Goal: Task Accomplishment & Management: Manage account settings

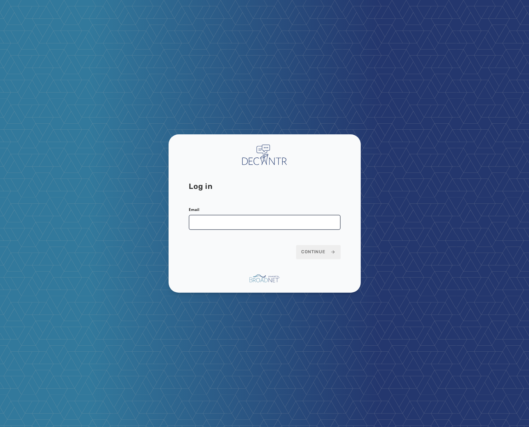
click at [216, 218] on input "Email" at bounding box center [265, 222] width 152 height 15
type input "**********"
click at [313, 251] on span "Continue" at bounding box center [318, 252] width 34 height 6
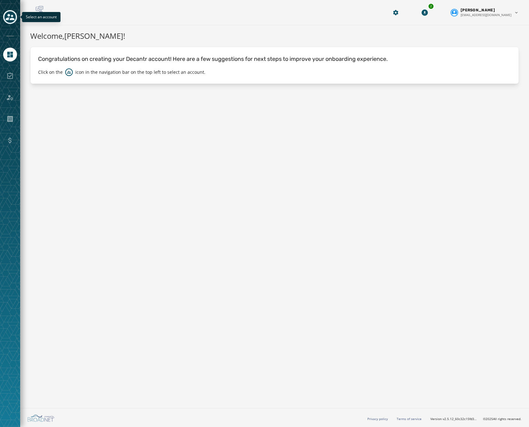
click at [11, 15] on icon "Toggle account select drawer" at bounding box center [10, 17] width 9 height 9
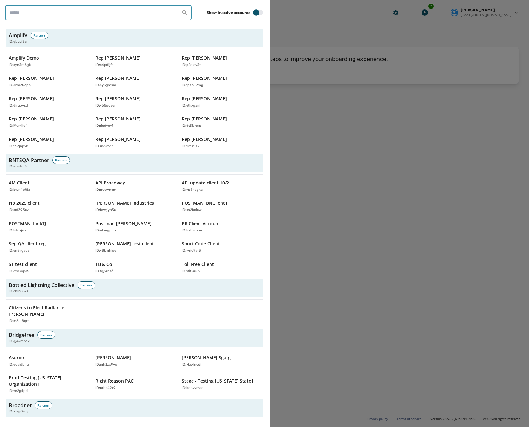
click at [132, 13] on input "search" at bounding box center [98, 12] width 187 height 15
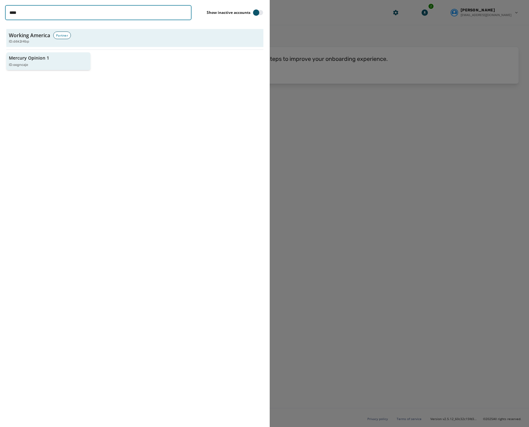
type input "****"
click at [37, 62] on div "ID: oogncaje" at bounding box center [45, 64] width 73 height 5
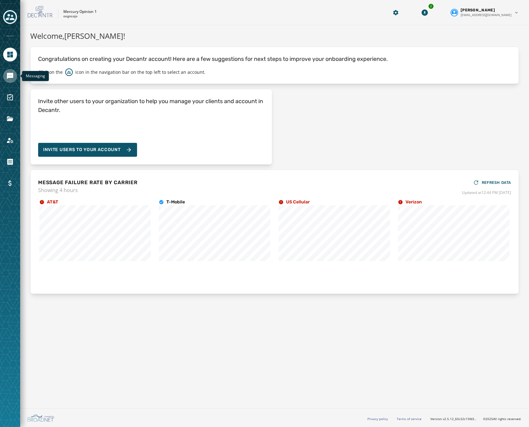
click at [9, 72] on link "Navigate to Messaging" at bounding box center [10, 76] width 14 height 14
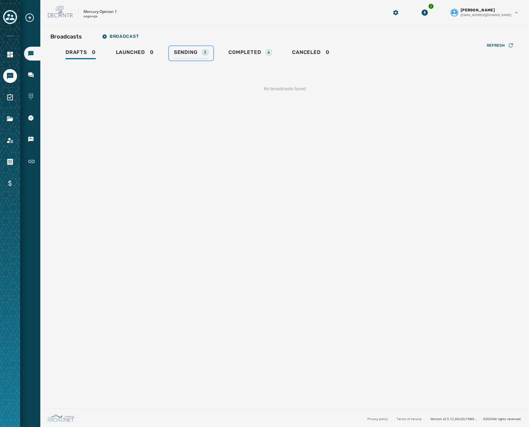
click at [196, 49] on span "Sending" at bounding box center [186, 52] width 24 height 6
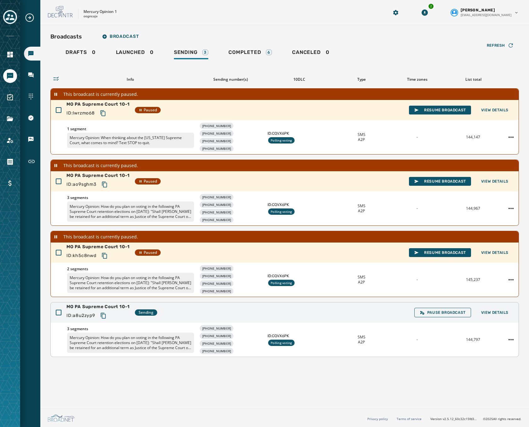
click at [214, 311] on div "MO PA Supreme Court 10-1 ID: a8u2zyp9 Sending Pause Broadcast View Details" at bounding box center [285, 312] width 468 height 20
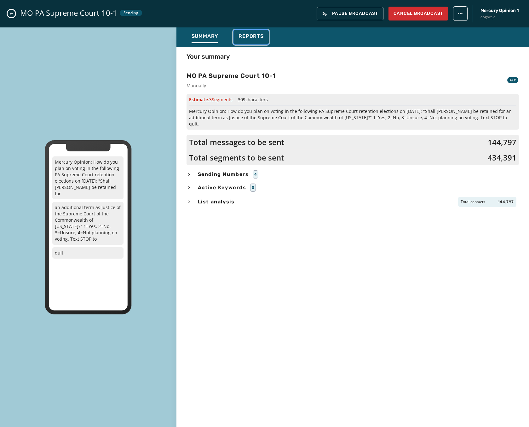
click at [247, 35] on span "Reports" at bounding box center [251, 36] width 25 height 6
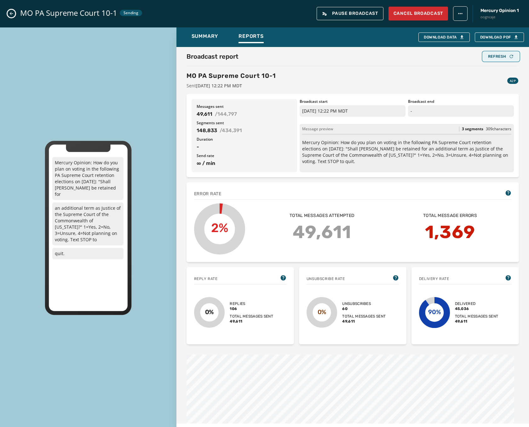
click at [500, 54] on div "Refresh" at bounding box center [501, 56] width 26 height 5
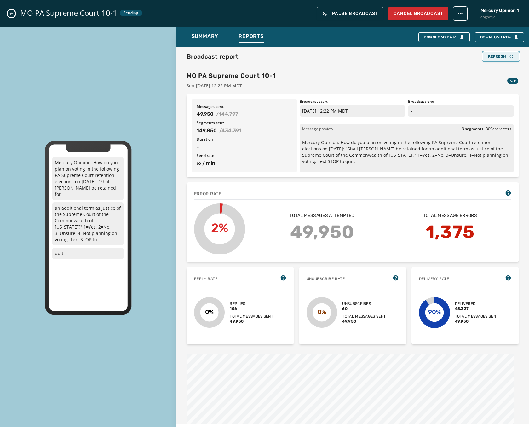
click at [500, 54] on div "Refresh" at bounding box center [501, 56] width 26 height 5
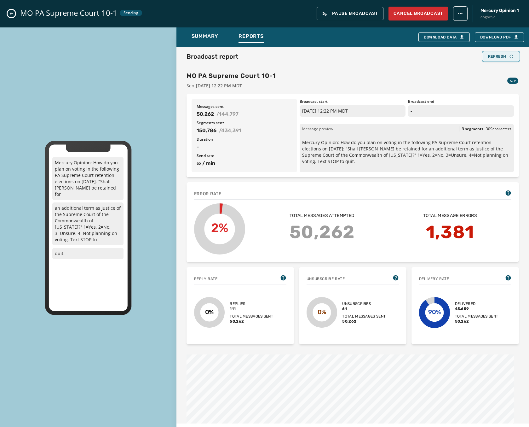
click at [500, 54] on div "Refresh" at bounding box center [501, 56] width 26 height 5
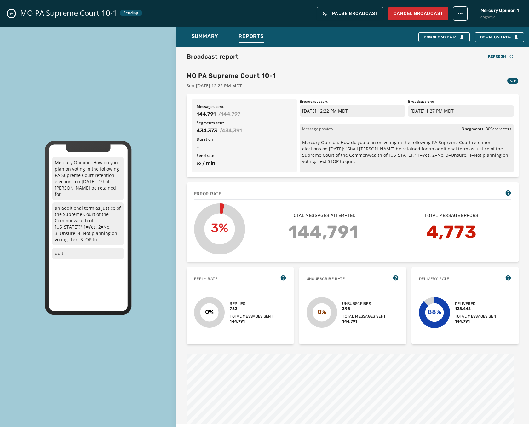
click at [9, 12] on icon "Close admin drawer" at bounding box center [11, 13] width 5 height 5
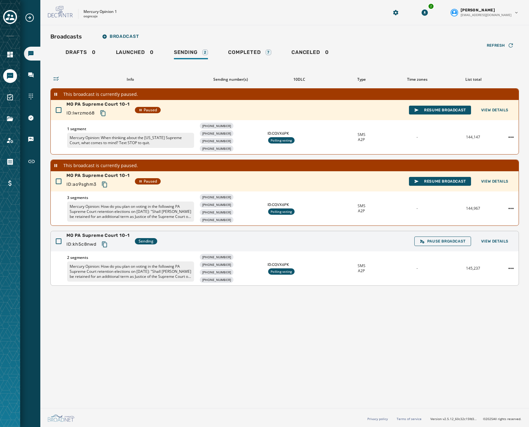
click at [242, 250] on div "MO PA Supreme Court 10-1 ID: kh5c8nwd Sending Pause Broadcast View Details" at bounding box center [285, 241] width 468 height 20
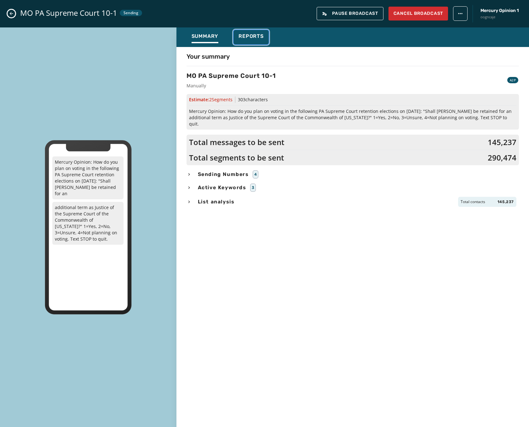
click at [241, 36] on span "Reports" at bounding box center [251, 36] width 25 height 6
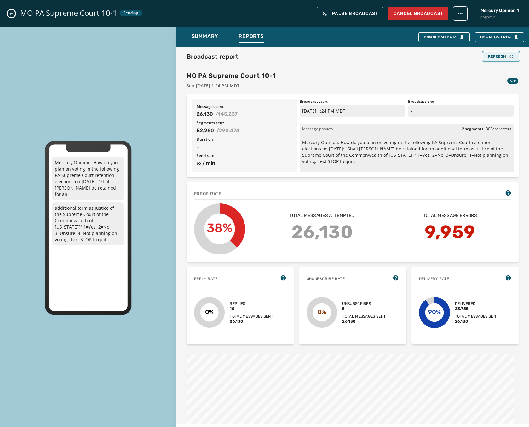
click at [501, 54] on div "Refresh" at bounding box center [501, 56] width 26 height 5
click at [500, 54] on div "Refresh" at bounding box center [501, 56] width 26 height 5
click at [492, 58] on div "Refresh" at bounding box center [501, 56] width 26 height 5
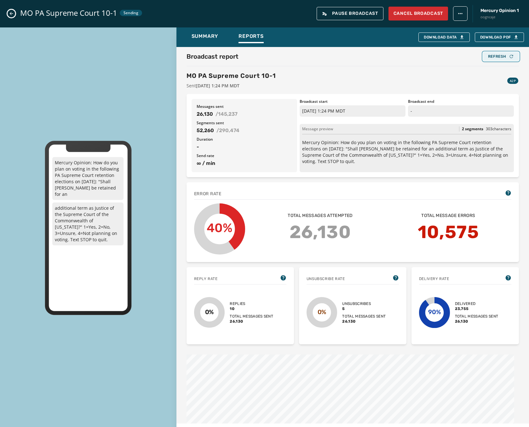
click at [492, 58] on div "Refresh" at bounding box center [501, 56] width 26 height 5
click at [491, 59] on button "Refresh" at bounding box center [501, 56] width 36 height 9
click at [493, 56] on div "Refresh" at bounding box center [501, 56] width 26 height 5
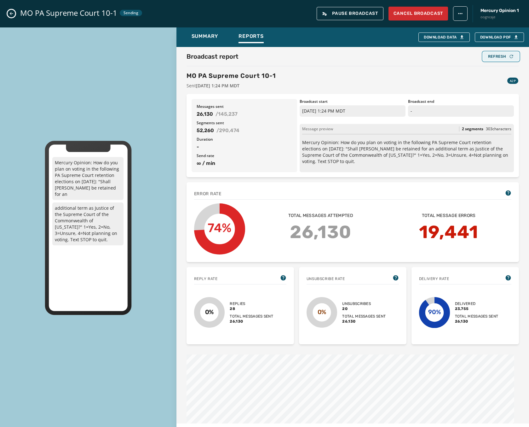
click at [493, 56] on div "Refresh" at bounding box center [501, 56] width 26 height 5
click at [10, 11] on icon "Close admin drawer" at bounding box center [11, 13] width 5 height 5
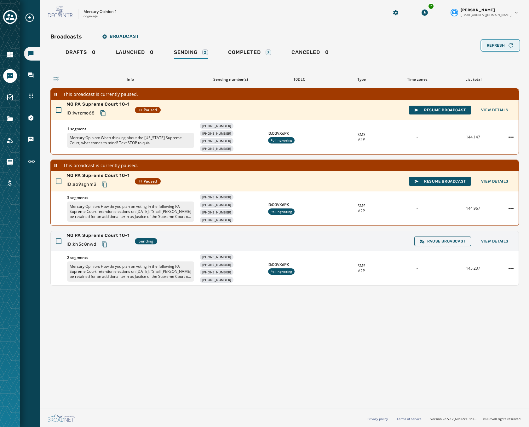
click at [495, 42] on button "Refresh" at bounding box center [500, 45] width 37 height 10
click at [9, 14] on icon "Toggle account select drawer" at bounding box center [10, 17] width 9 height 6
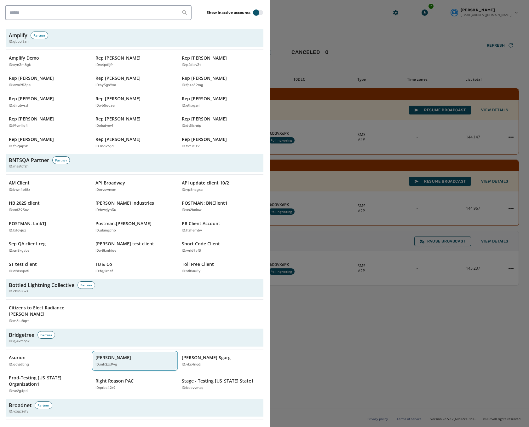
click at [108, 362] on p "ID: mh2zx9vg" at bounding box center [107, 364] width 22 height 5
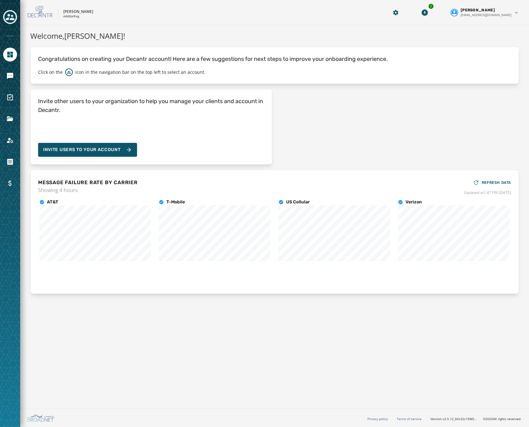
click at [9, 3] on div at bounding box center [10, 213] width 20 height 427
click at [7, 17] on icon "Toggle account select drawer" at bounding box center [10, 17] width 9 height 9
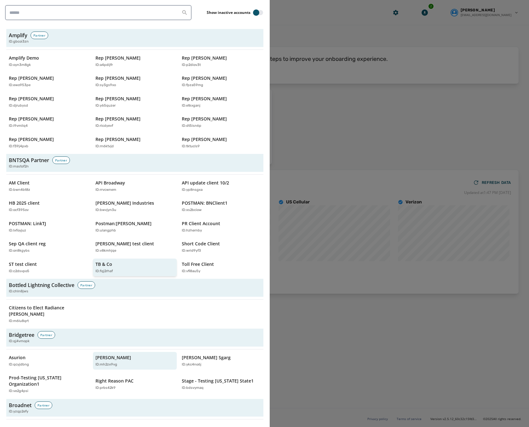
scroll to position [95, 0]
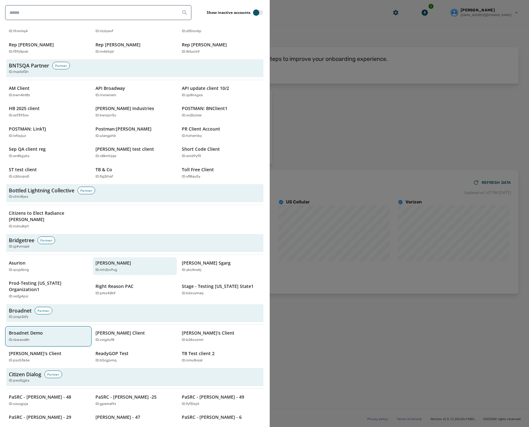
click at [44, 330] on div "Broadnet Demo ID: rbwave8h" at bounding box center [45, 336] width 73 height 13
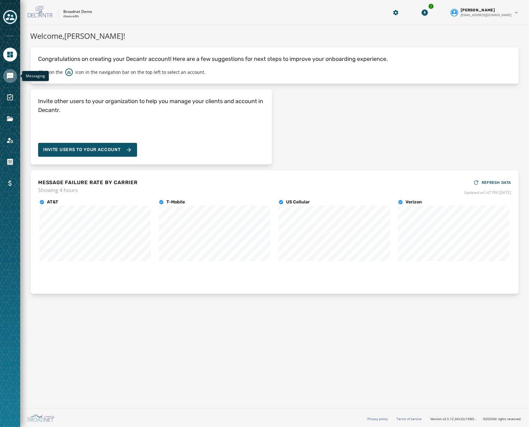
click at [10, 78] on icon "Navigate to Messaging" at bounding box center [10, 76] width 6 height 6
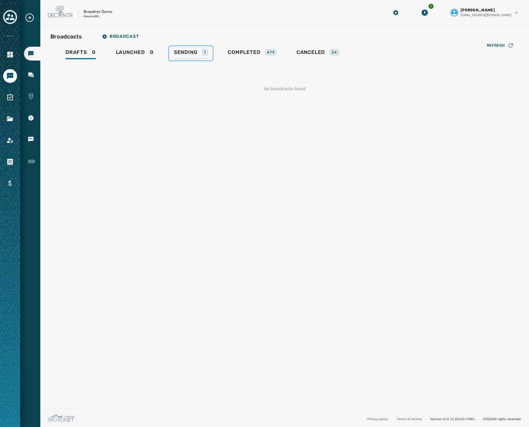
click at [185, 50] on span "Sending" at bounding box center [186, 52] width 24 height 6
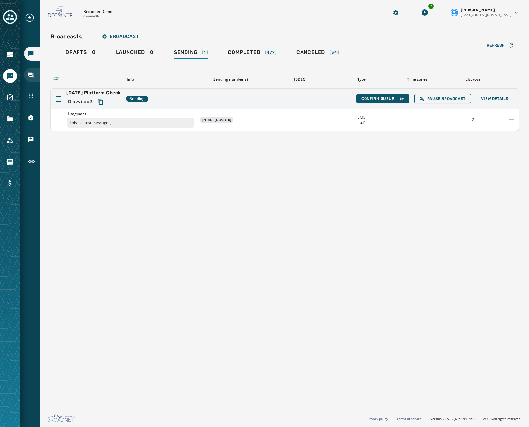
click at [30, 74] on icon "Navigate to Inbox" at bounding box center [30, 75] width 5 height 5
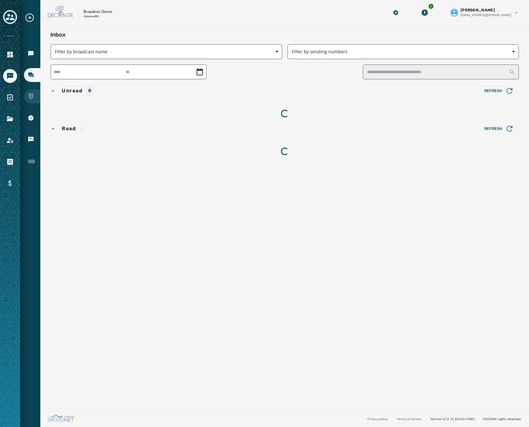
click at [28, 96] on icon "Navigate to Sending Numbers" at bounding box center [31, 96] width 6 height 6
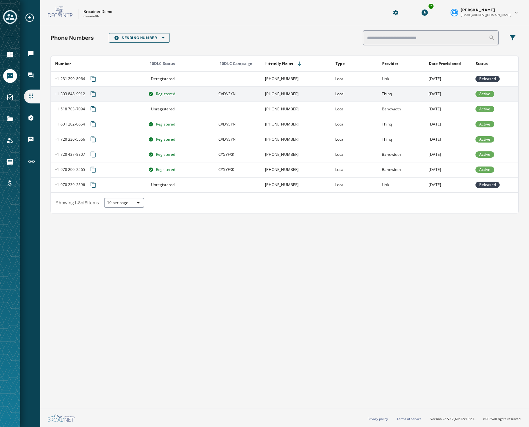
click at [95, 94] on icon "Copy phone number to clipboard" at bounding box center [93, 94] width 5 height 6
click at [3, 15] on div at bounding box center [10, 213] width 20 height 427
click at [10, 14] on icon "Toggle account select drawer" at bounding box center [10, 17] width 9 height 9
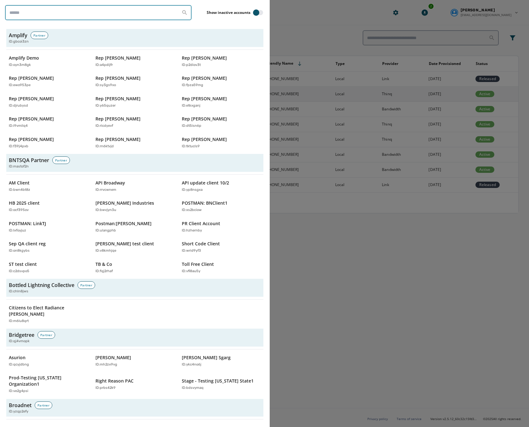
click at [63, 14] on input "search" at bounding box center [98, 12] width 187 height 15
paste input "********"
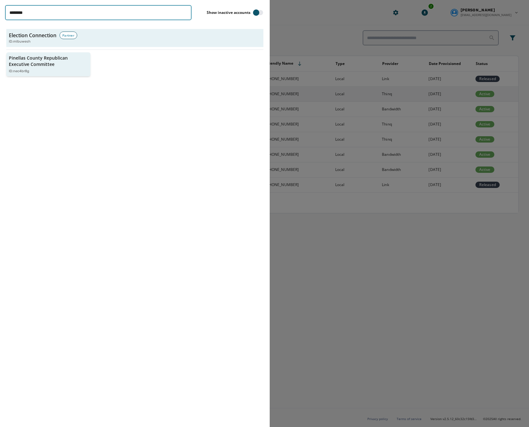
type input "********"
click at [44, 68] on div "Pinellas County Republican Executive Committee ID: nec4br8g" at bounding box center [45, 64] width 73 height 19
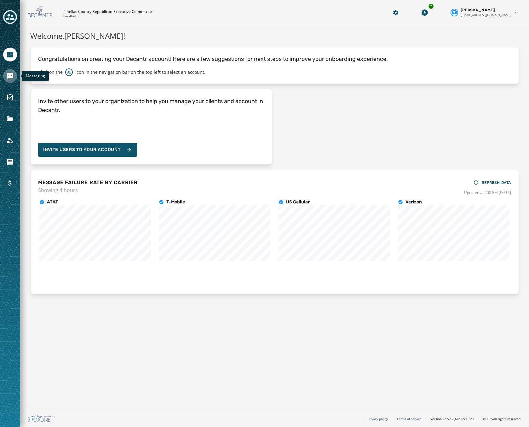
click at [11, 75] on icon "Navigate to Messaging" at bounding box center [10, 76] width 6 height 6
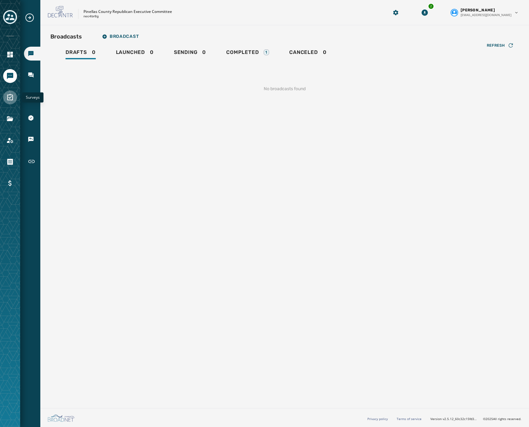
click at [9, 96] on icon "Navigate to Surveys" at bounding box center [10, 98] width 8 height 8
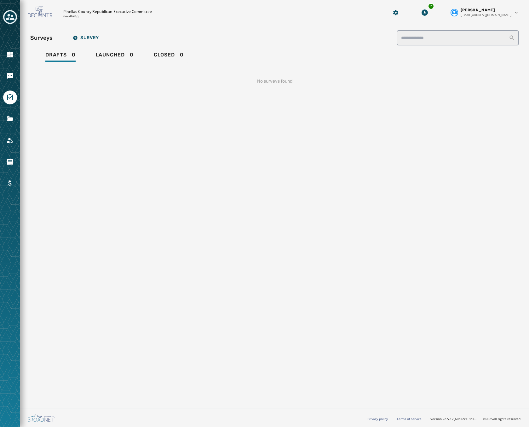
click at [9, 68] on div at bounding box center [10, 213] width 20 height 427
click at [4, 74] on link "Navigate to Messaging" at bounding box center [10, 76] width 14 height 14
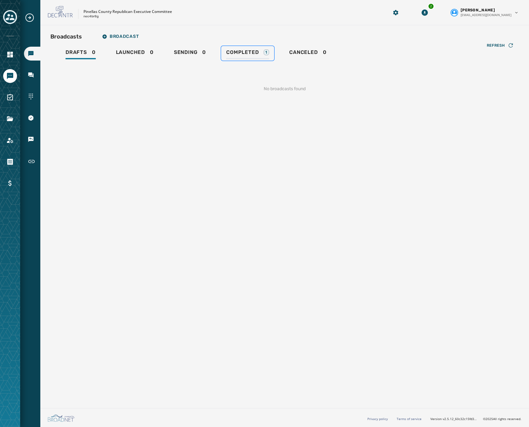
click at [259, 58] on div "Completed 1" at bounding box center [247, 54] width 43 height 10
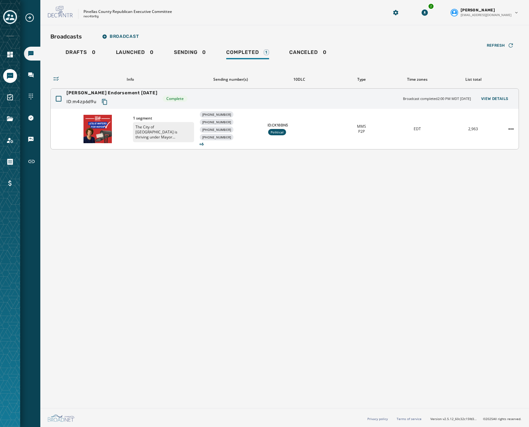
click at [196, 97] on div "Leslie Waters Endorsement 9/30/25 ID: m4zp6d9u Complete Broadcast completed 2:0…" at bounding box center [285, 99] width 468 height 20
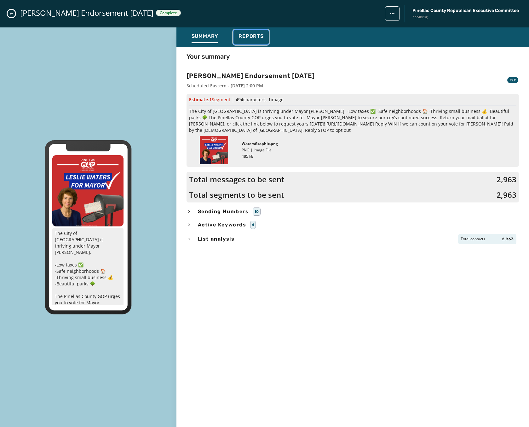
click at [243, 38] on span "Reports" at bounding box center [251, 36] width 25 height 6
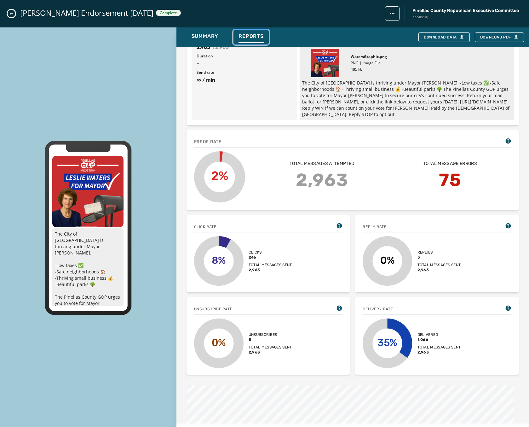
scroll to position [189, 0]
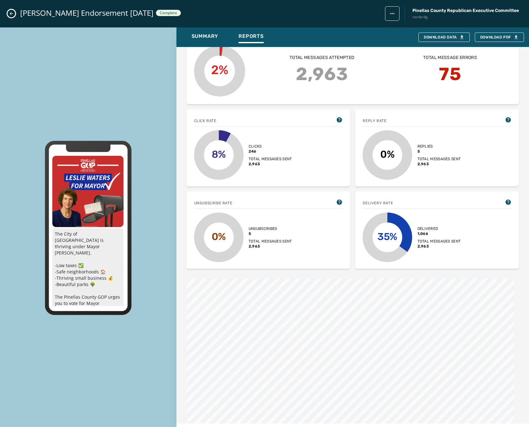
click at [12, 13] on icon "Close admin drawer" at bounding box center [11, 13] width 5 height 5
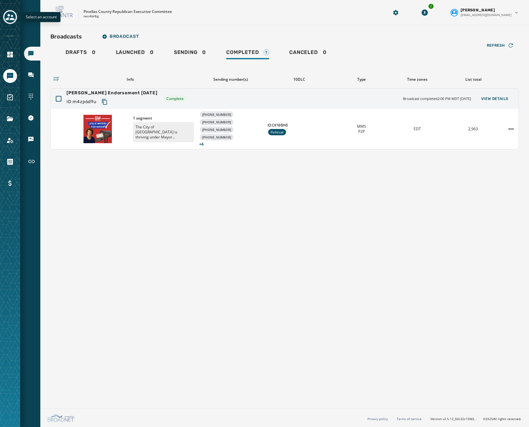
click at [11, 17] on icon "Toggle account select drawer" at bounding box center [10, 17] width 9 height 9
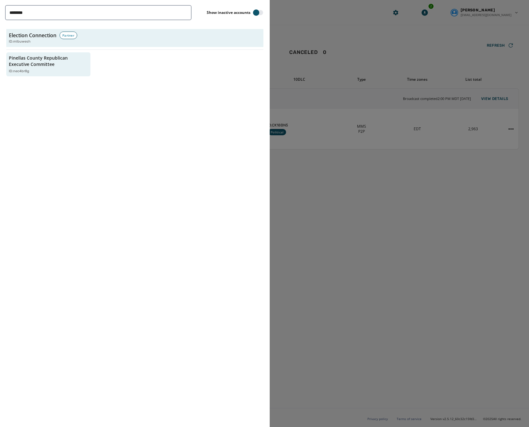
click at [336, 200] on div at bounding box center [264, 213] width 529 height 427
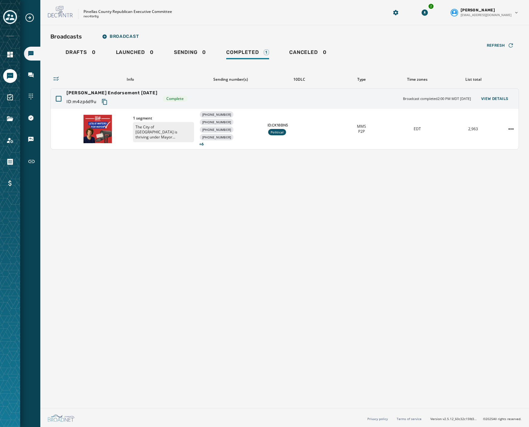
click at [32, 58] on div "Broadcasts" at bounding box center [32, 54] width 16 height 14
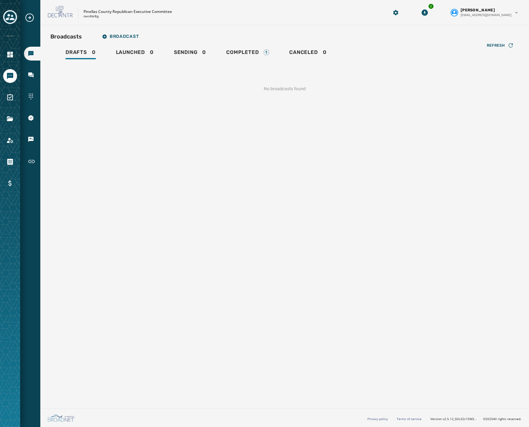
click at [19, 18] on div at bounding box center [10, 213] width 20 height 427
click at [9, 19] on icon "Toggle account select drawer" at bounding box center [10, 17] width 9 height 9
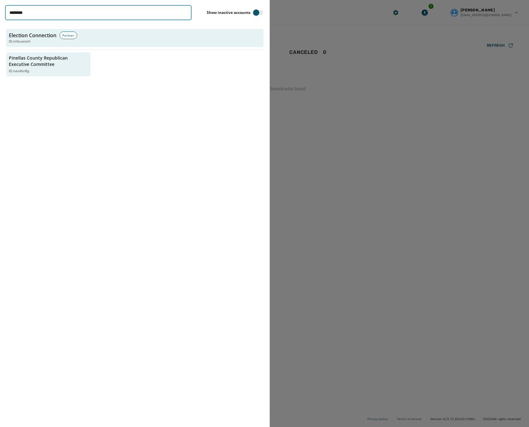
click at [184, 14] on input "********" at bounding box center [98, 12] width 187 height 15
click at [185, 12] on input "********" at bounding box center [98, 12] width 187 height 15
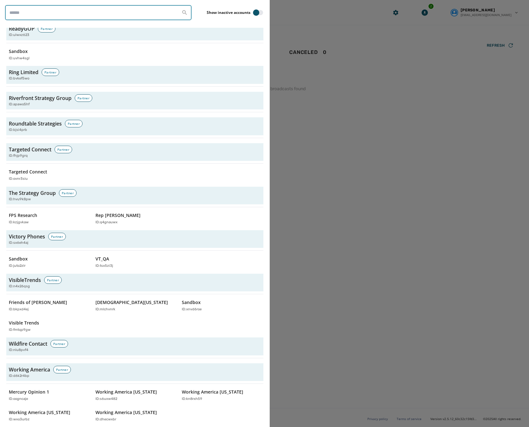
scroll to position [1958, 0]
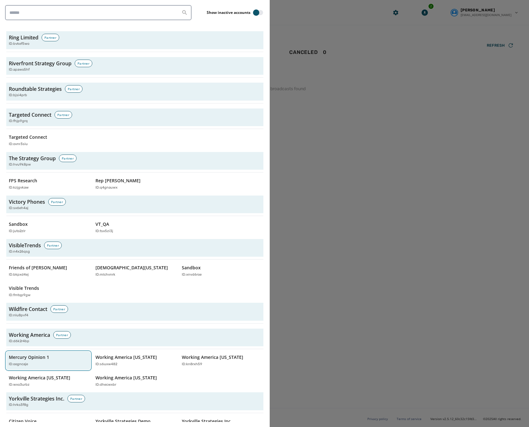
click at [46, 362] on div "ID: oogncaje" at bounding box center [45, 364] width 73 height 5
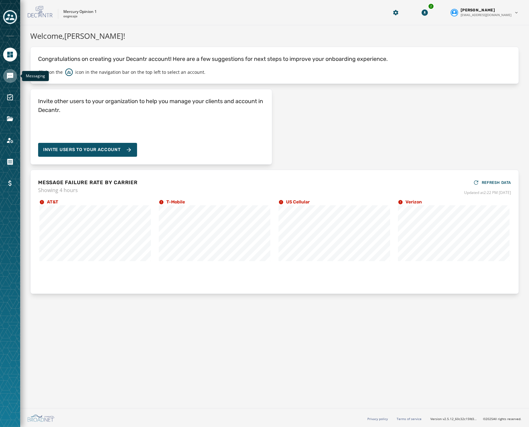
click at [8, 80] on link "Navigate to Messaging" at bounding box center [10, 76] width 14 height 14
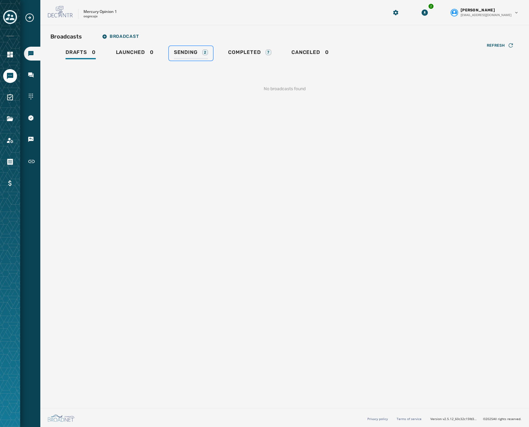
click at [193, 54] on span "Sending" at bounding box center [186, 52] width 24 height 6
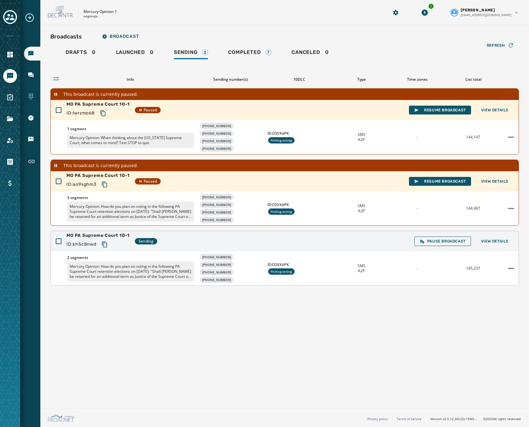
click at [366, 242] on div "MO PA Supreme Court 10-1 ID: kh5c8nwd Sending Pause Broadcast View Details" at bounding box center [285, 241] width 468 height 20
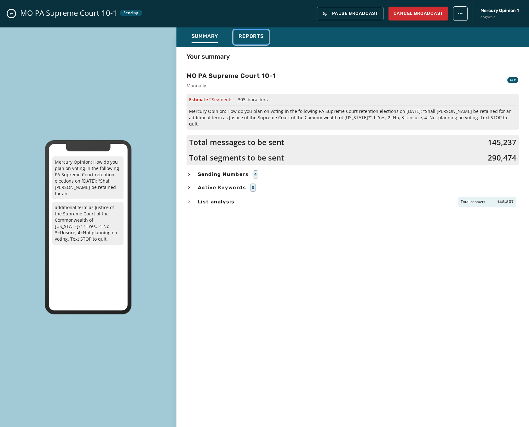
click at [250, 33] on span "Reports" at bounding box center [251, 36] width 25 height 6
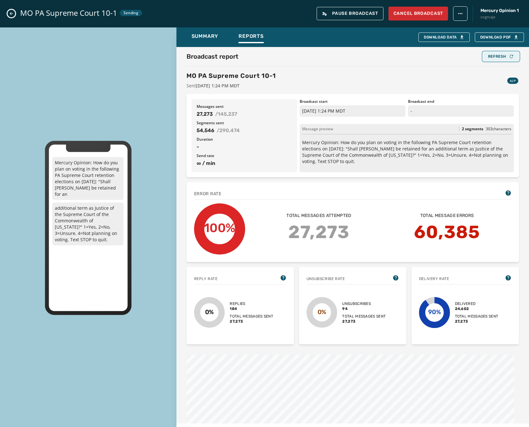
click at [499, 59] on div "Refresh" at bounding box center [501, 56] width 26 height 5
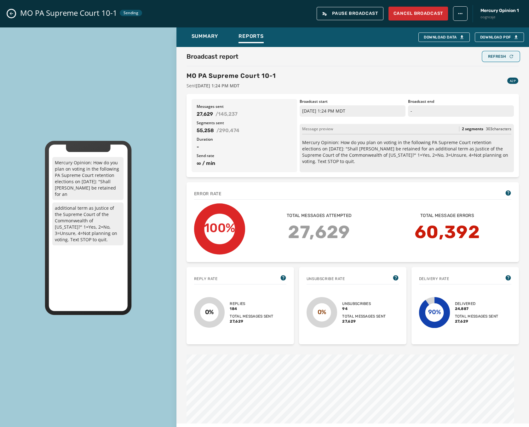
click at [499, 59] on div "Refresh" at bounding box center [501, 56] width 26 height 5
click at [499, 59] on div "Loading... Refresh" at bounding box center [501, 56] width 36 height 9
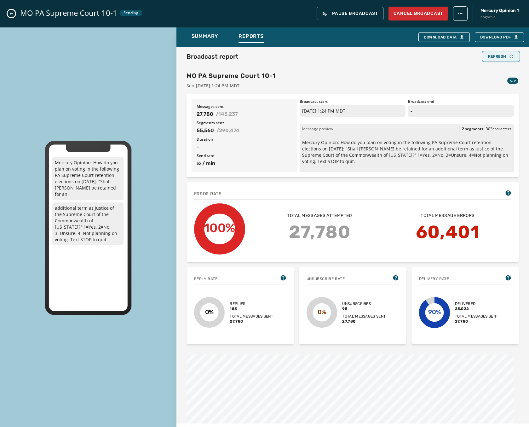
click at [499, 59] on div "Refresh" at bounding box center [501, 56] width 26 height 5
click at [212, 41] on div "Summary" at bounding box center [205, 38] width 27 height 10
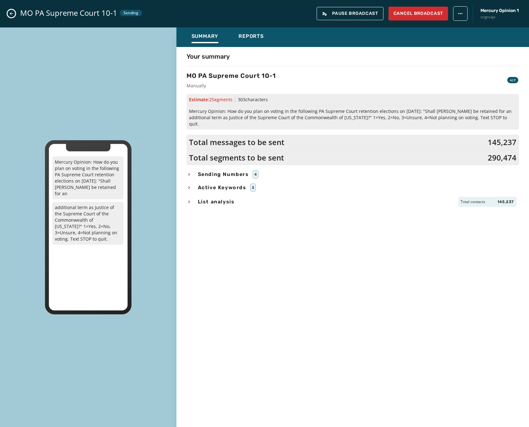
click at [12, 16] on button "Close admin drawer" at bounding box center [12, 14] width 8 height 8
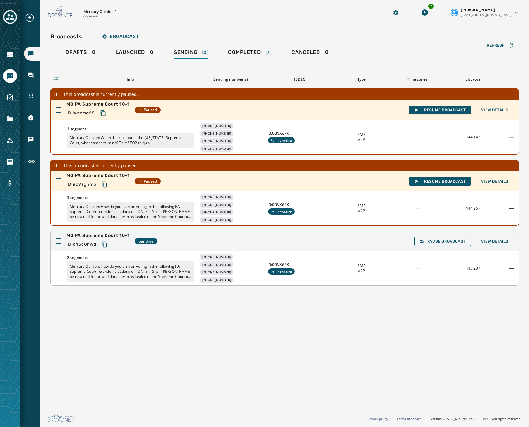
click at [107, 246] on icon "Copy text to clipboard" at bounding box center [104, 245] width 5 height 6
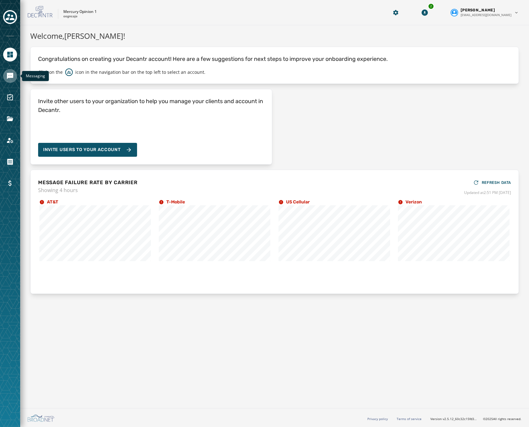
click at [8, 75] on icon "Navigate to Messaging" at bounding box center [10, 76] width 6 height 6
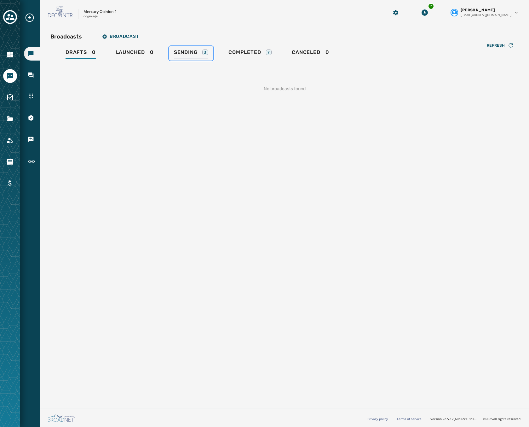
click at [190, 52] on span "Sending" at bounding box center [186, 52] width 24 height 6
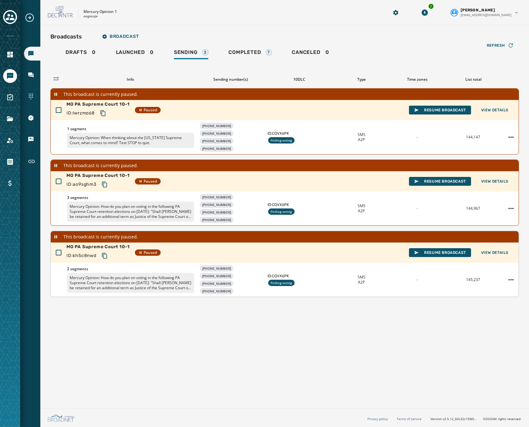
click at [106, 255] on icon "Copy text to clipboard" at bounding box center [105, 256] width 6 height 6
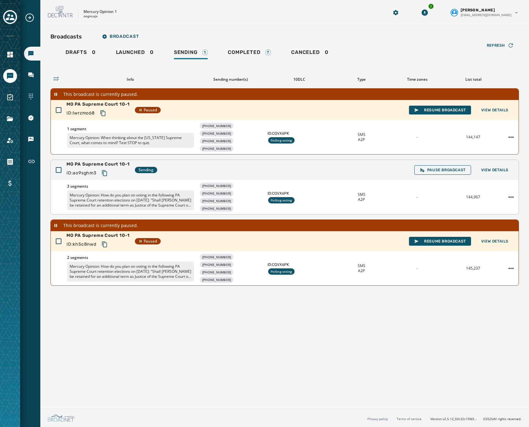
click at [281, 168] on div "MO PA Supreme Court 10-1 ID: ao9sghm3 Sending Pause Broadcast View Details" at bounding box center [285, 170] width 468 height 20
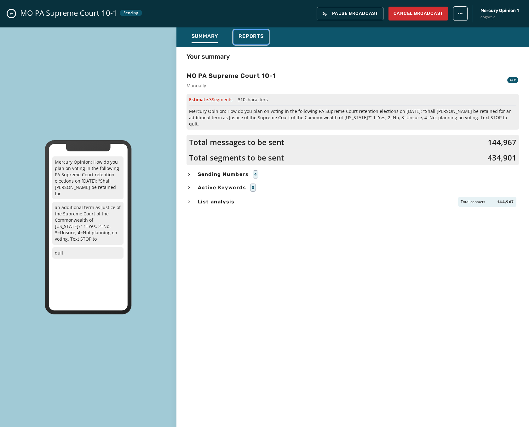
click at [258, 32] on button "Reports" at bounding box center [251, 37] width 35 height 15
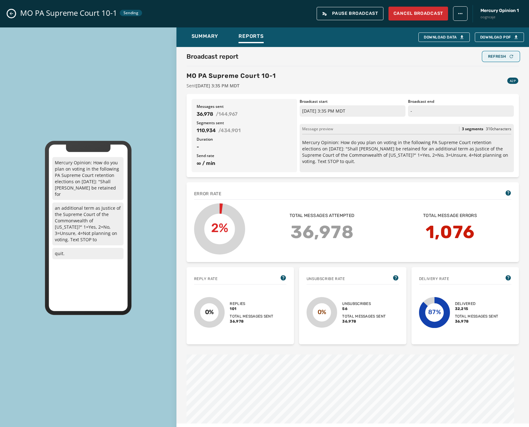
click at [493, 57] on div "Refresh" at bounding box center [501, 56] width 26 height 5
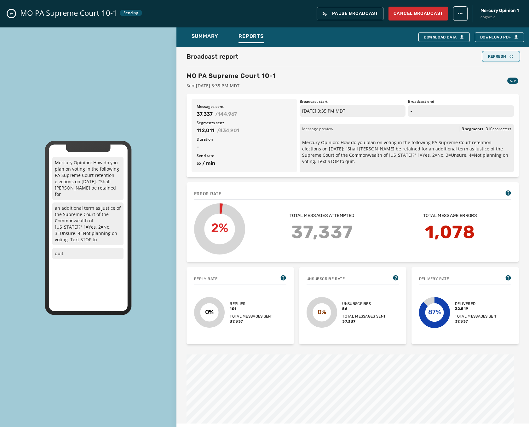
click at [493, 57] on div "Refresh" at bounding box center [501, 56] width 26 height 5
click at [496, 56] on div "Refresh" at bounding box center [501, 56] width 26 height 5
click at [490, 59] on button "Refresh" at bounding box center [501, 56] width 36 height 9
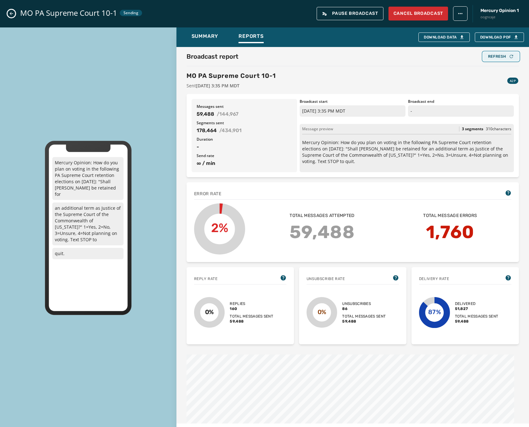
click at [503, 55] on div "Refresh" at bounding box center [501, 56] width 26 height 5
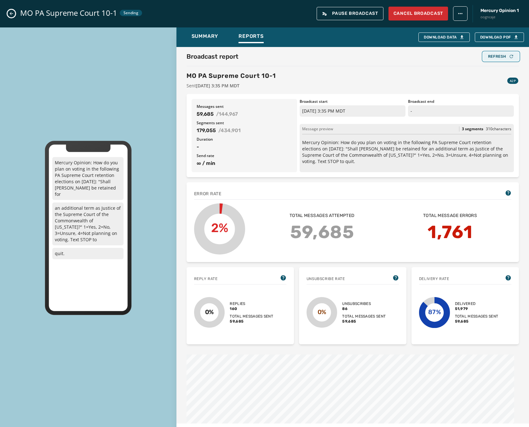
click at [503, 55] on div "Refresh" at bounding box center [501, 56] width 26 height 5
